Goal: Check status: Check status

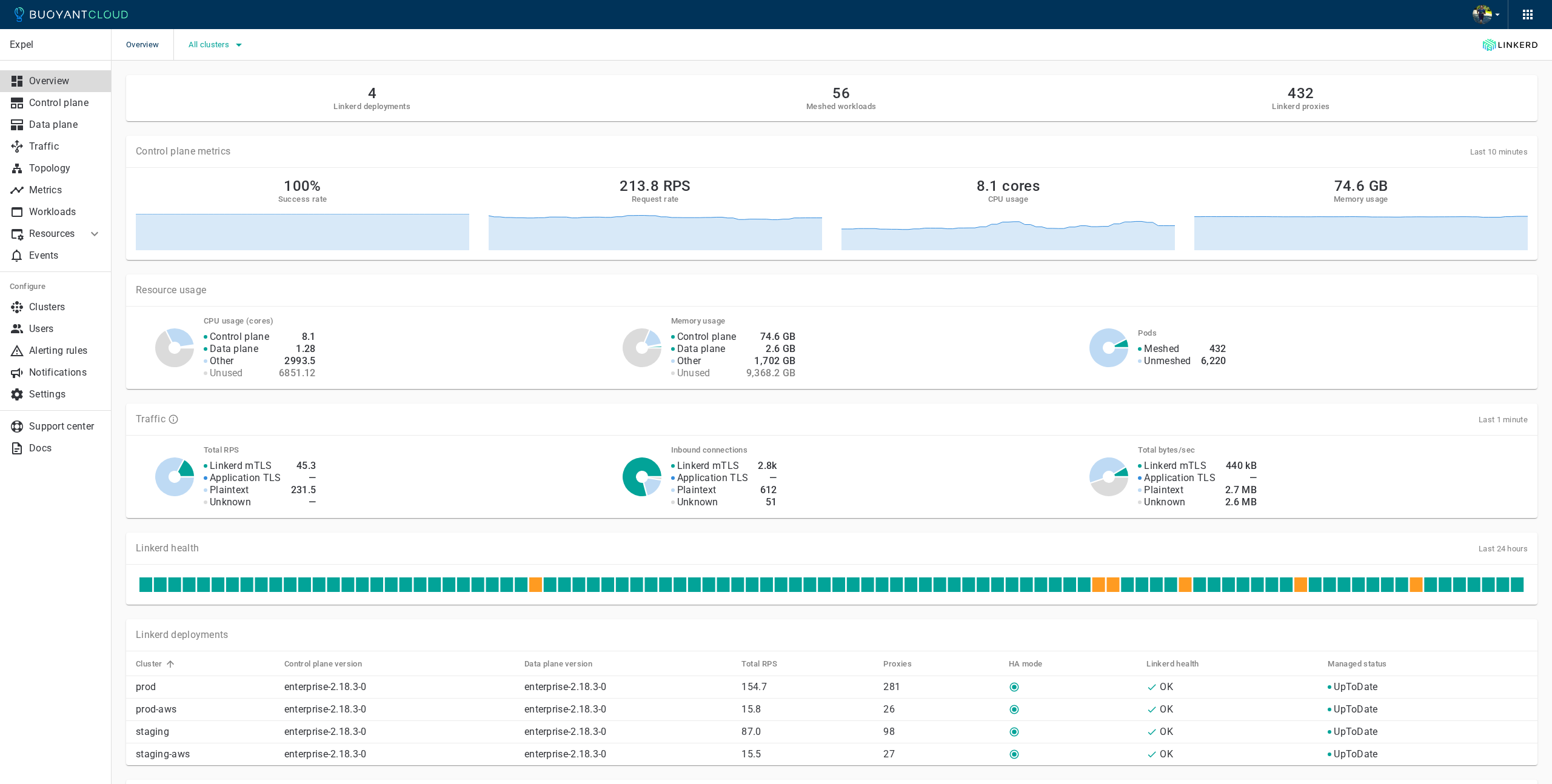
click at [211, 43] on span "All clusters" at bounding box center [210, 45] width 43 height 10
drag, startPoint x: 212, startPoint y: 59, endPoint x: 210, endPoint y: 67, distance: 8.2
click at [212, 59] on label "prod" at bounding box center [215, 58] width 46 height 24
click at [212, 59] on input "prod" at bounding box center [204, 57] width 15 height 15
checkbox input "true"
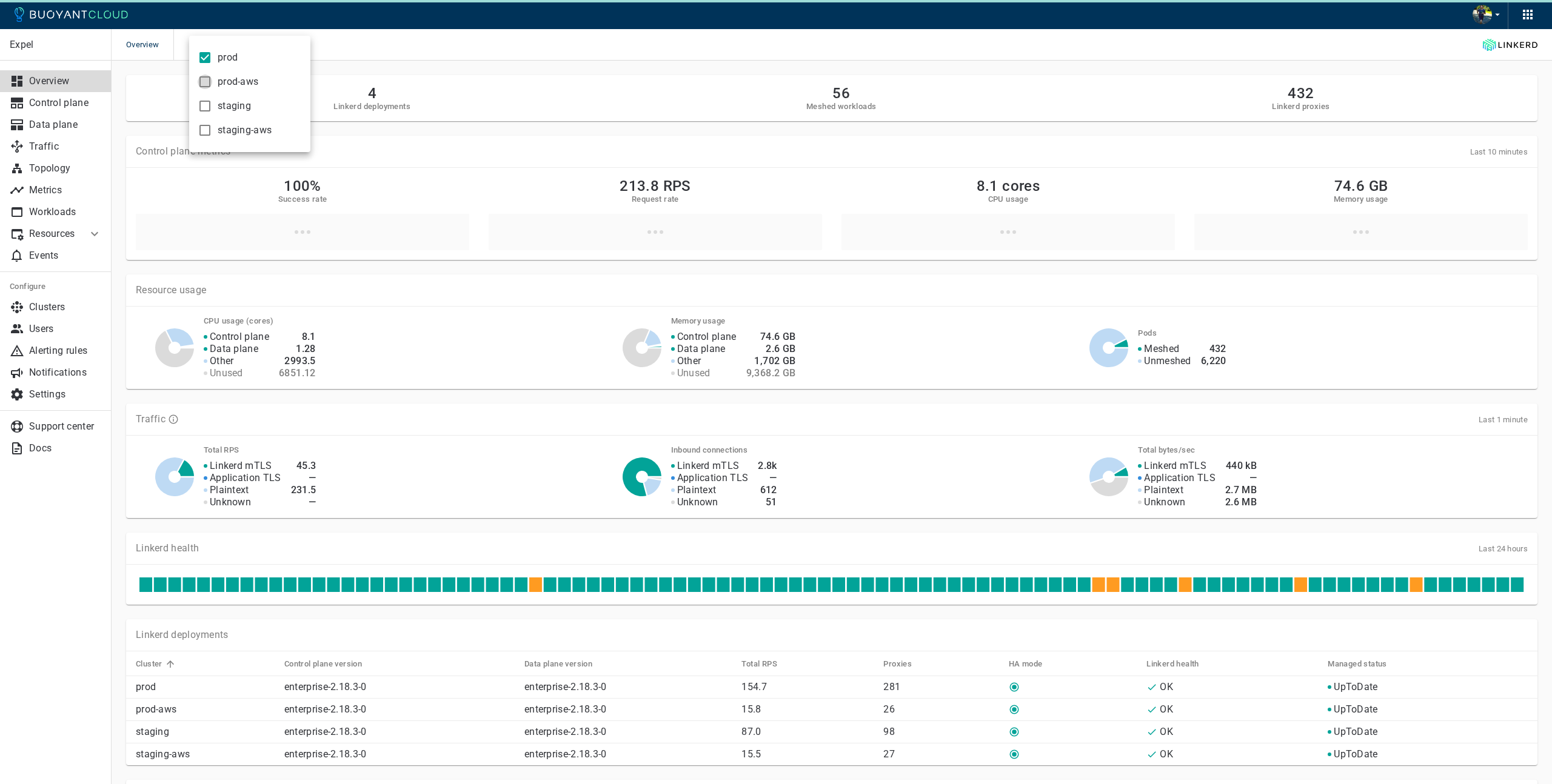
click at [203, 84] on input "prod-aws" at bounding box center [204, 81] width 15 height 15
checkbox input "true"
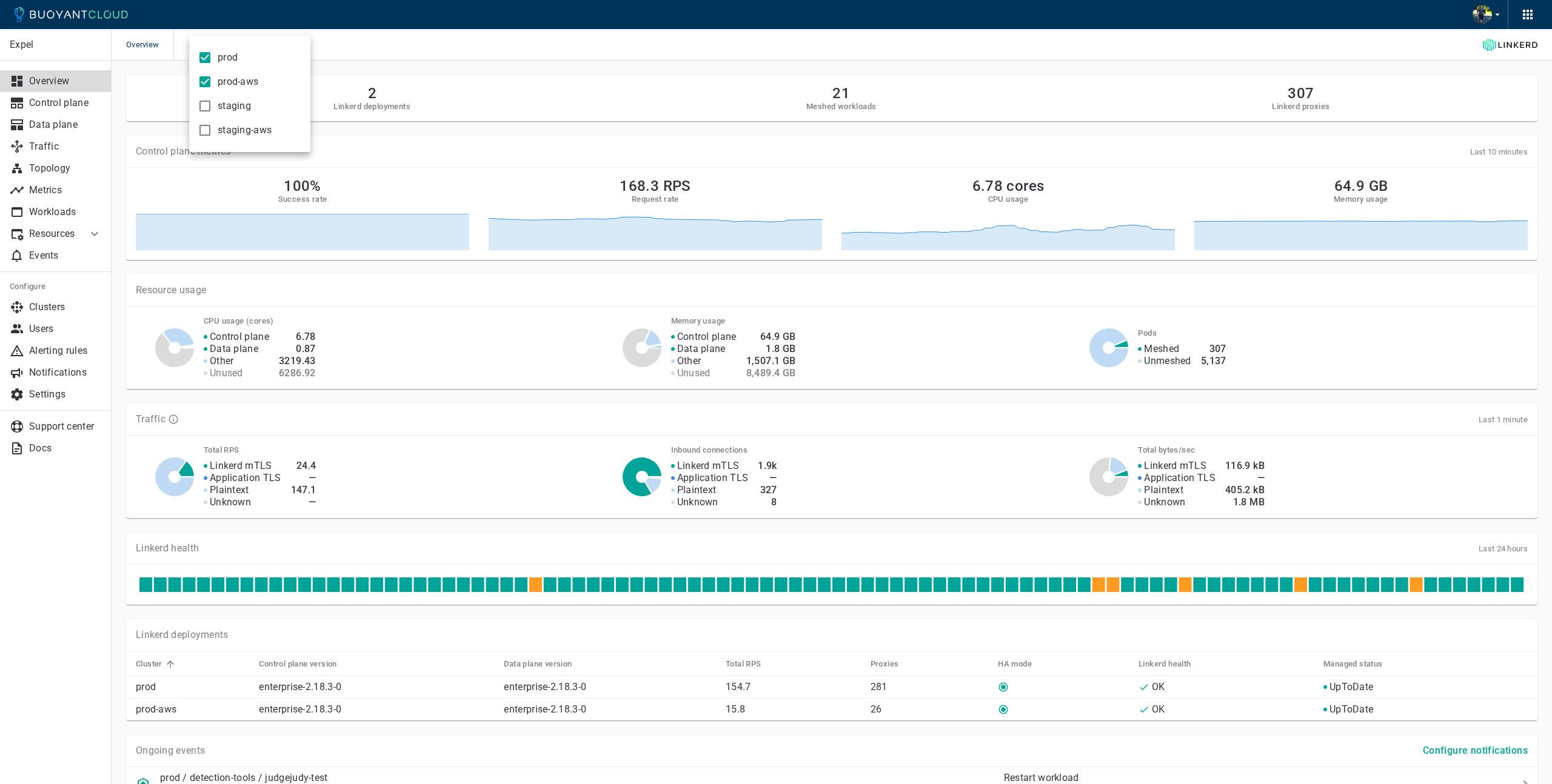
click at [466, 128] on div at bounding box center [776, 392] width 1552 height 784
